Goal: Information Seeking & Learning: Learn about a topic

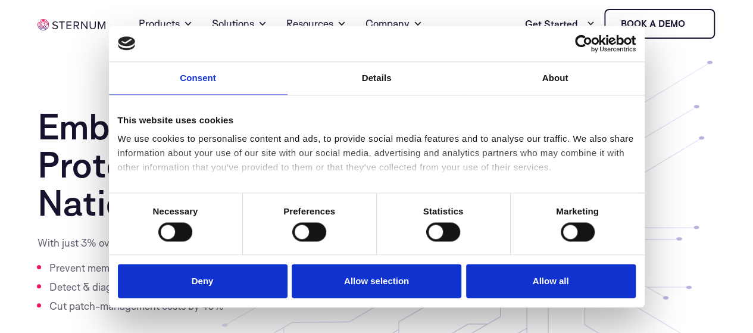
click at [538, 264] on button "Allow all" at bounding box center [551, 281] width 170 height 34
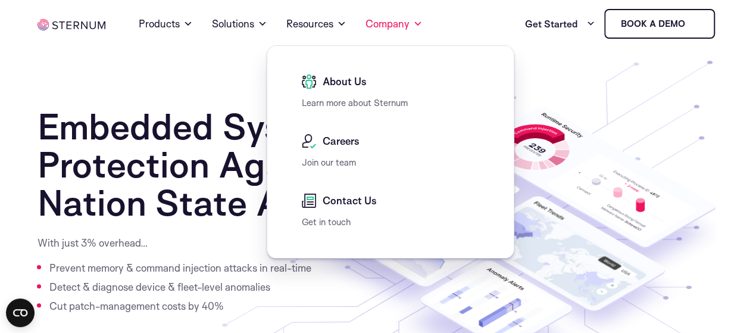
click at [341, 84] on span "About Us" at bounding box center [343, 81] width 47 height 14
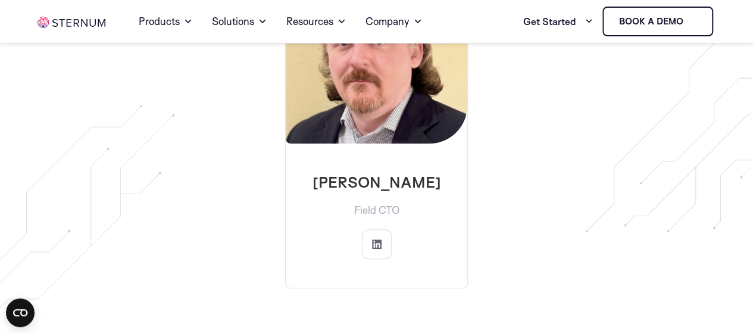
scroll to position [2442, 0]
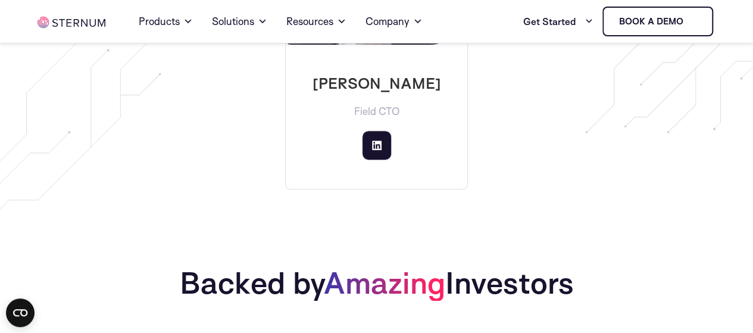
click at [372, 141] on icon at bounding box center [377, 146] width 10 height 10
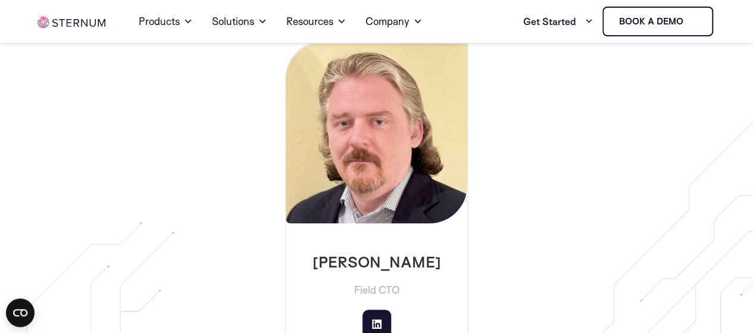
click at [375, 319] on icon at bounding box center [377, 324] width 10 height 10
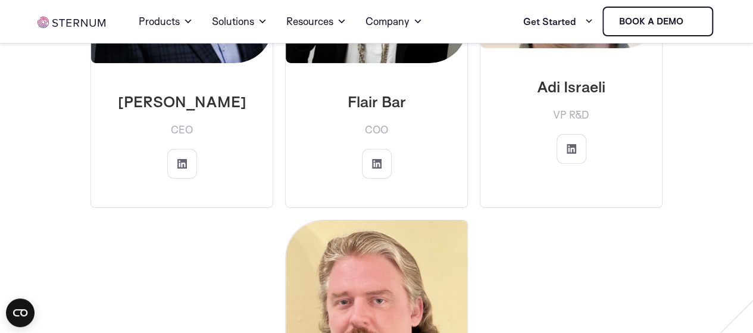
scroll to position [2084, 0]
click at [183, 159] on icon at bounding box center [182, 164] width 10 height 10
click at [377, 155] on link at bounding box center [377, 164] width 30 height 30
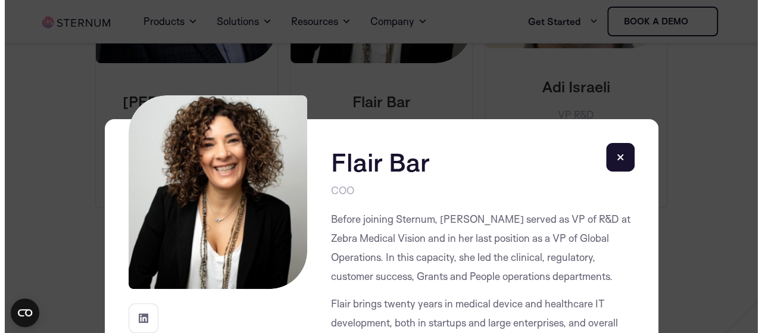
scroll to position [2087, 0]
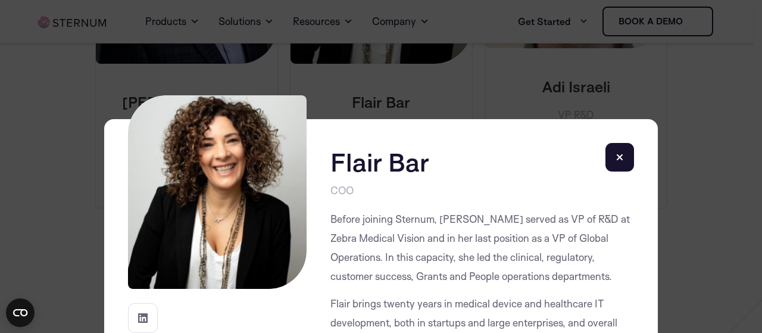
click at [618, 157] on rect at bounding box center [620, 157] width 29 height 29
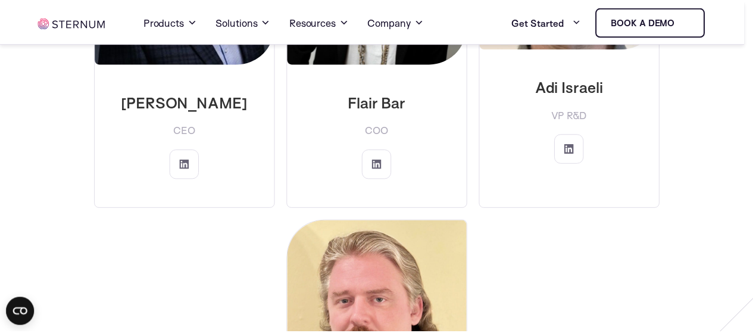
scroll to position [2084, 0]
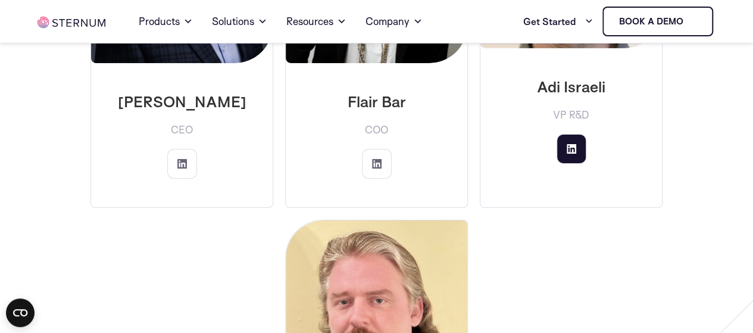
click at [575, 144] on icon at bounding box center [572, 149] width 10 height 10
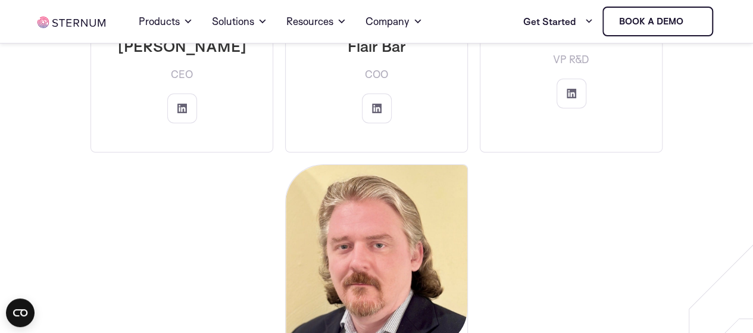
scroll to position [2203, 0]
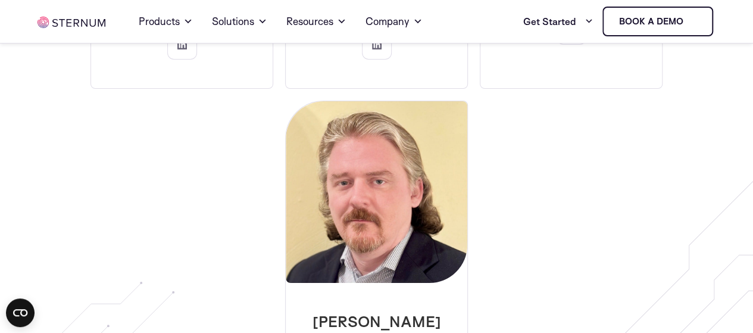
click at [403, 181] on img at bounding box center [377, 192] width 182 height 182
click at [380, 219] on img at bounding box center [377, 192] width 182 height 182
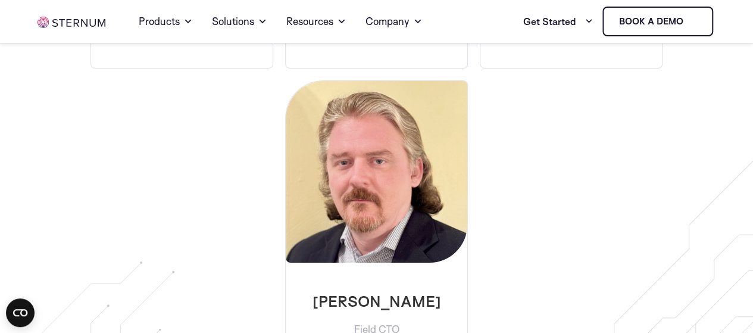
scroll to position [2144, 0]
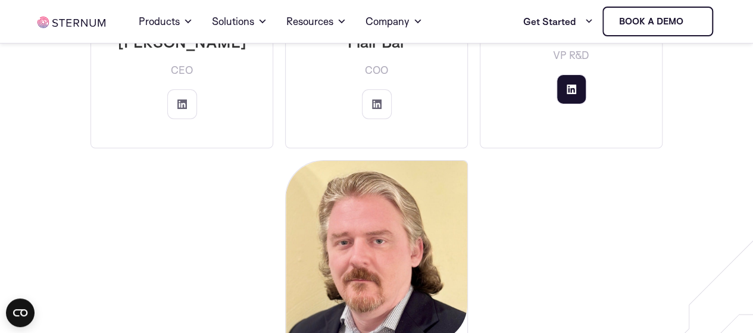
click at [570, 85] on icon at bounding box center [572, 90] width 10 height 10
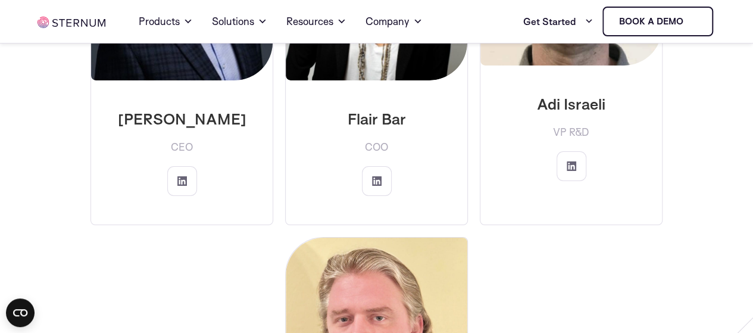
scroll to position [2025, 0]
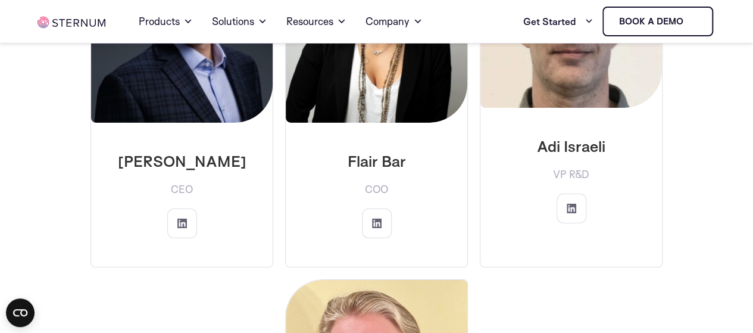
click at [570, 85] on img at bounding box center [572, 17] width 182 height 182
click at [369, 151] on p "Flair Bar" at bounding box center [376, 160] width 163 height 19
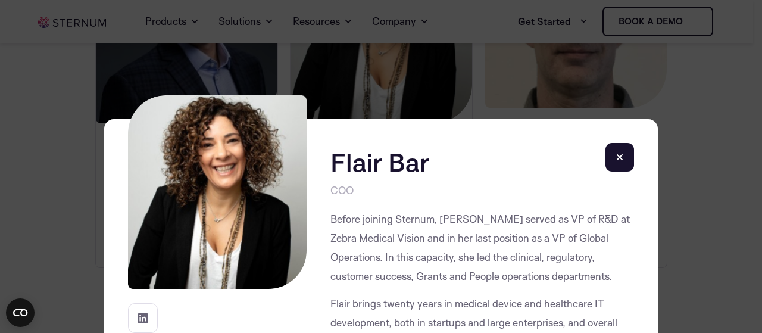
scroll to position [60, 0]
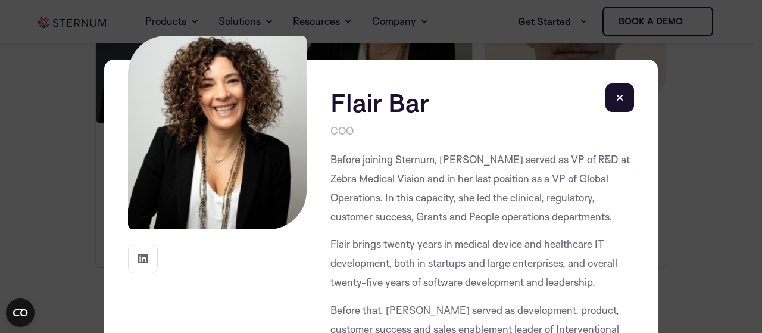
click at [619, 96] on rect at bounding box center [620, 97] width 29 height 29
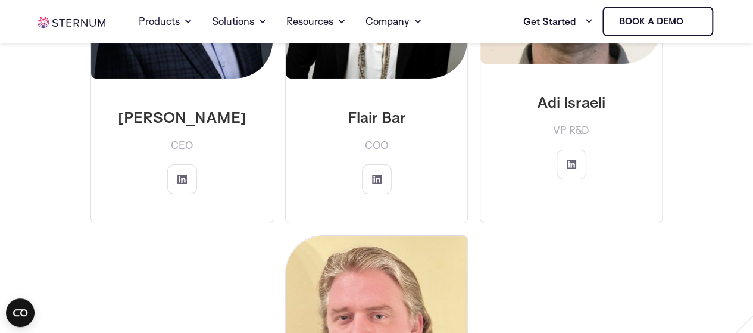
scroll to position [2203, 0]
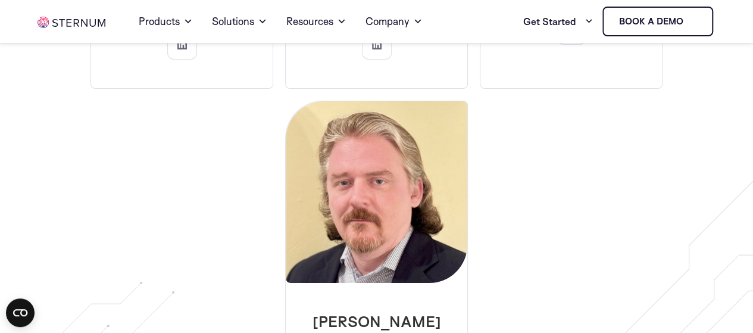
click at [364, 186] on img at bounding box center [377, 192] width 182 height 182
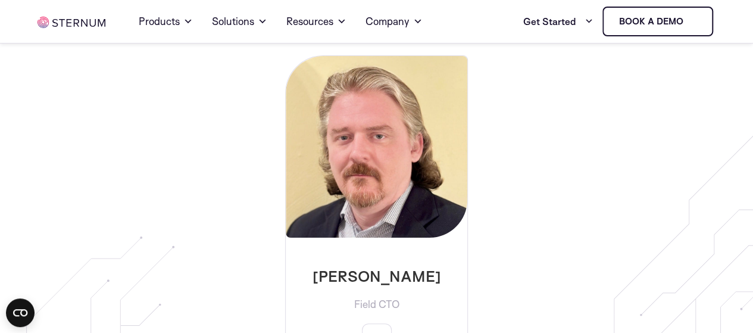
scroll to position [2322, 0]
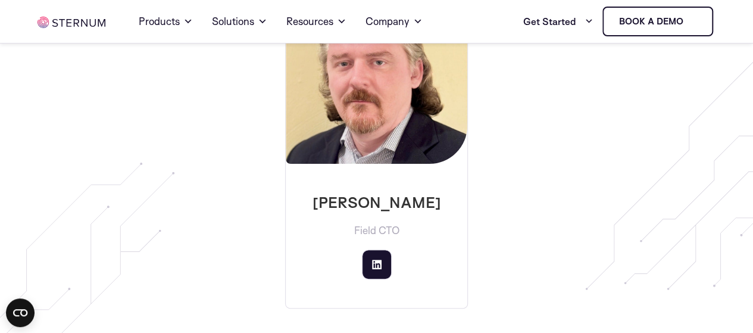
click at [374, 253] on link at bounding box center [377, 265] width 30 height 30
